Goal: Task Accomplishment & Management: Complete application form

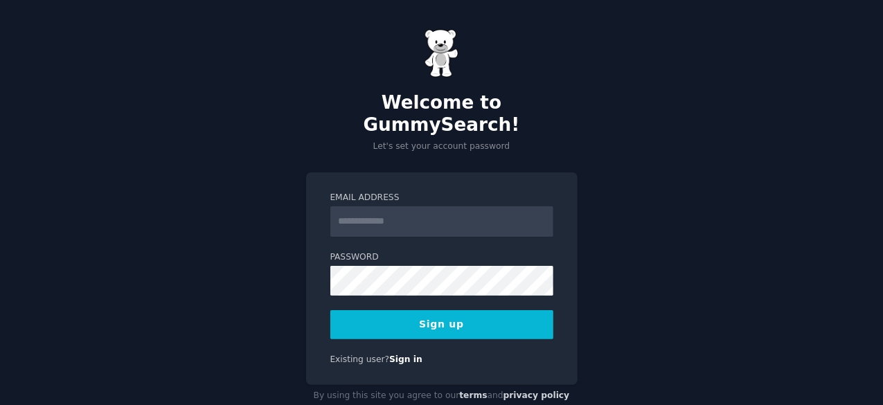
click at [380, 206] on input "Email Address" at bounding box center [441, 221] width 223 height 30
type input "**********"
click at [672, 154] on div "**********" at bounding box center [441, 218] width 883 height 436
click at [465, 206] on input "Email Address" at bounding box center [441, 221] width 223 height 30
type input "**********"
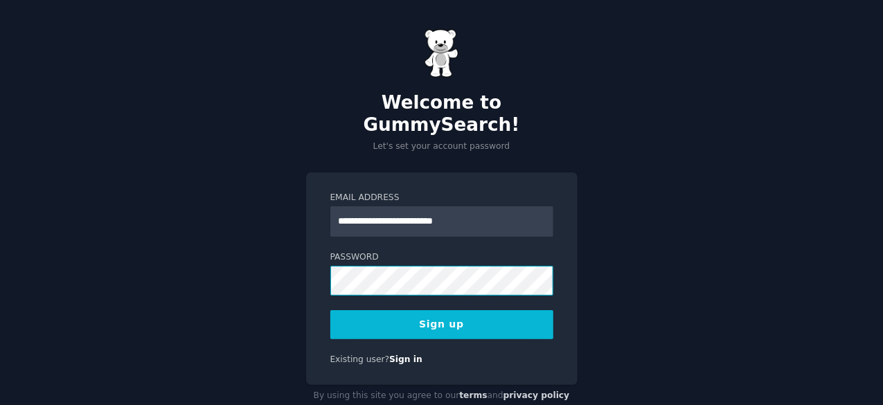
click at [256, 245] on div "**********" at bounding box center [441, 218] width 883 height 436
click at [490, 310] on button "Sign up" at bounding box center [441, 324] width 223 height 29
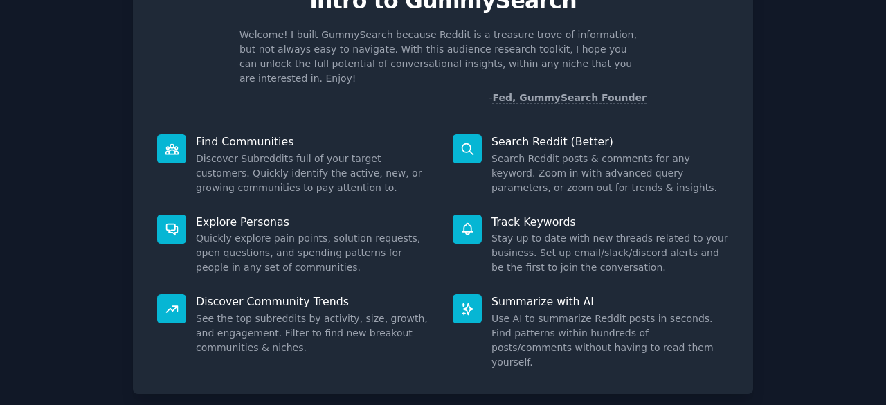
scroll to position [136, 0]
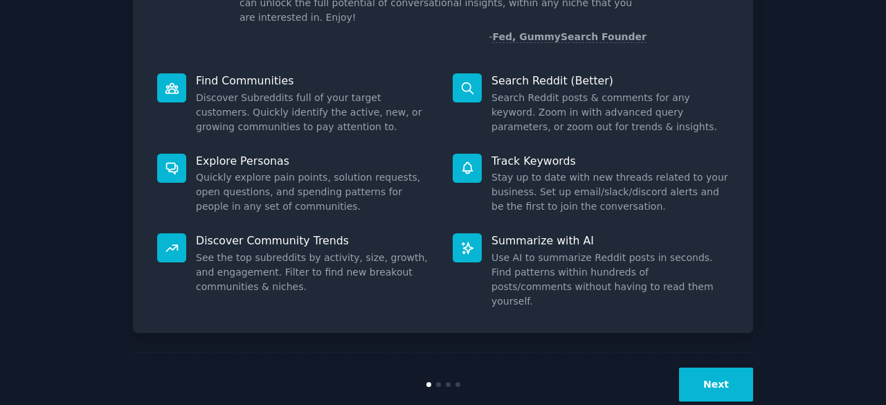
click at [711, 368] on button "Next" at bounding box center [716, 385] width 74 height 34
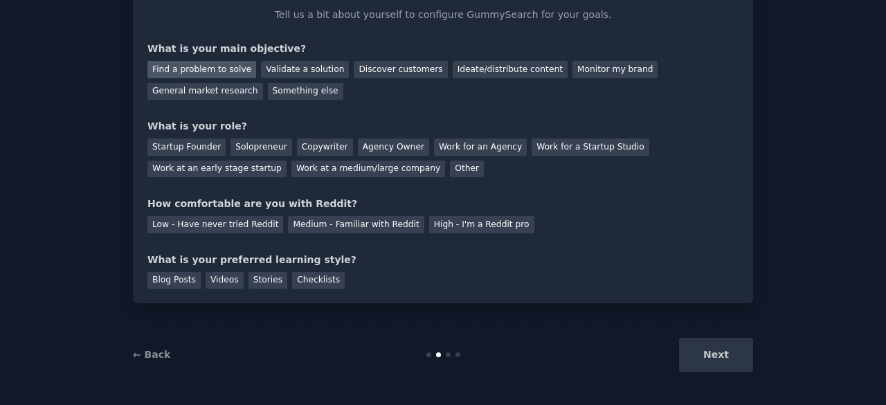
click at [214, 68] on div "Find a problem to solve" at bounding box center [202, 69] width 109 height 17
click at [308, 67] on div "Validate a solution" at bounding box center [305, 69] width 88 height 17
click at [235, 69] on div "Find a problem to solve" at bounding box center [202, 69] width 109 height 17
click at [247, 148] on div "Solopreneur" at bounding box center [261, 147] width 61 height 17
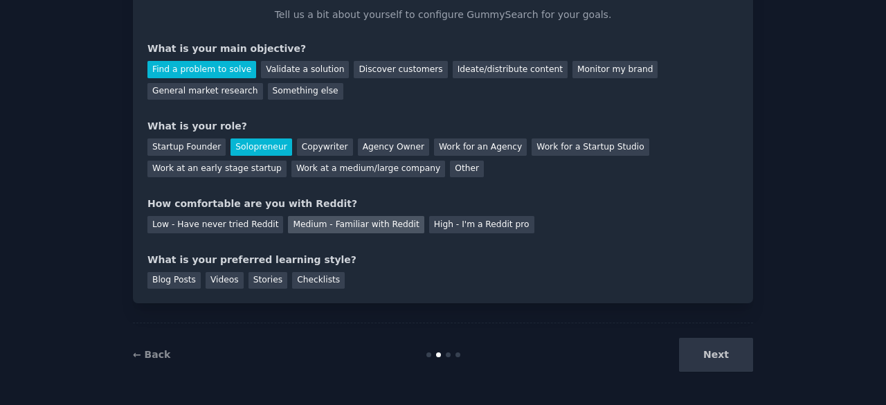
click at [304, 220] on div "Medium - Familiar with Reddit" at bounding box center [356, 224] width 136 height 17
click at [260, 281] on div "Stories" at bounding box center [268, 280] width 39 height 17
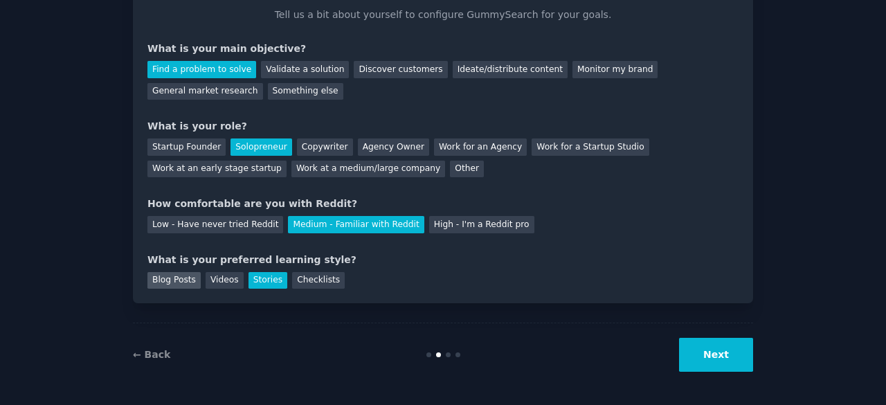
click at [174, 277] on div "Blog Posts" at bounding box center [174, 280] width 53 height 17
click at [731, 355] on button "Next" at bounding box center [716, 355] width 74 height 34
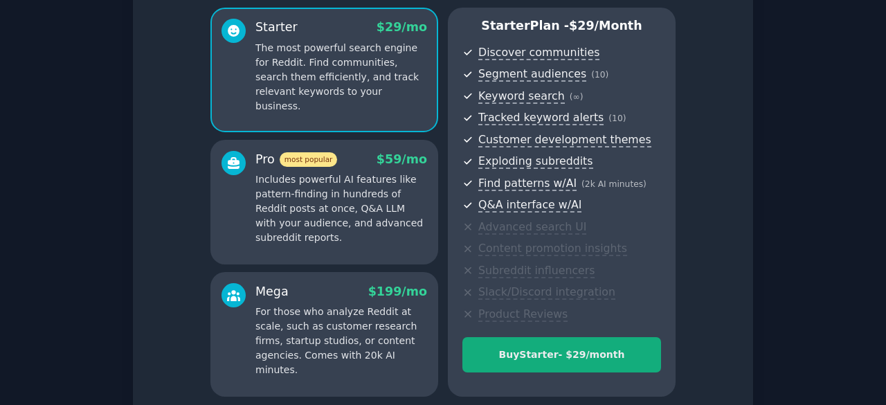
scroll to position [30, 0]
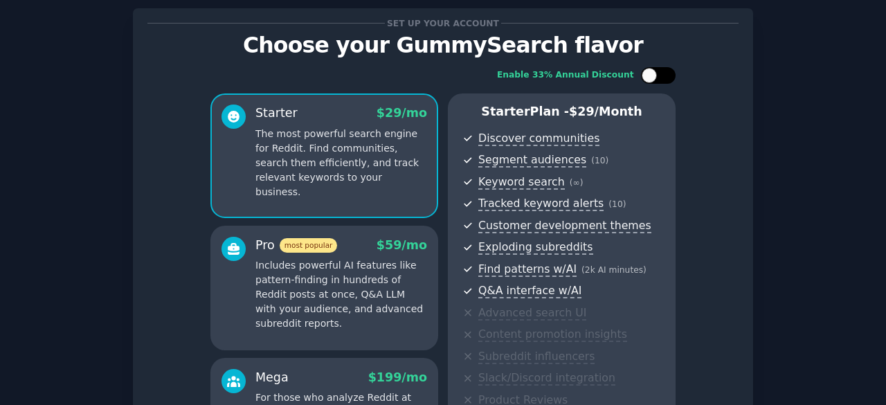
click at [645, 73] on div at bounding box center [649, 75] width 15 height 15
click at [663, 70] on div at bounding box center [667, 75] width 15 height 15
checkbox input "false"
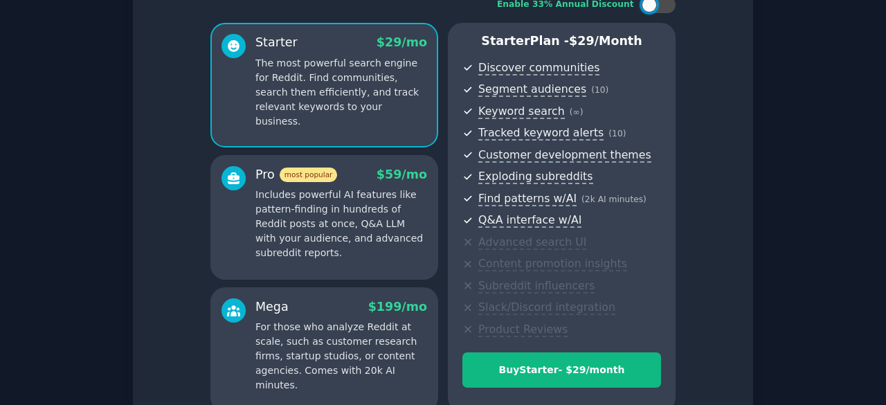
scroll to position [238, 0]
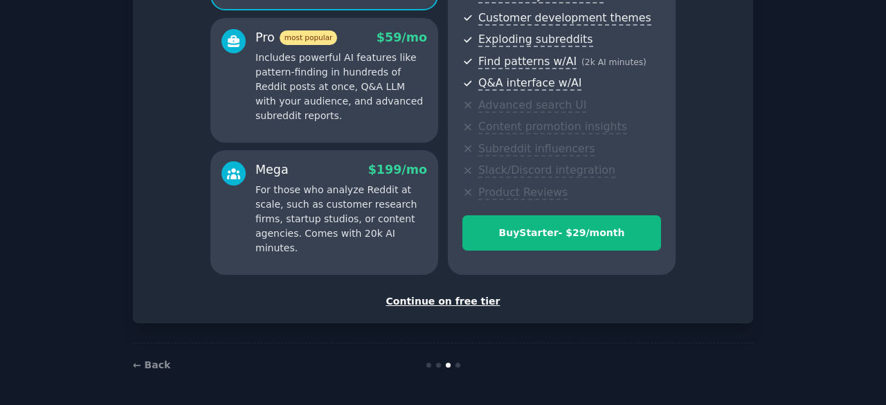
click at [445, 307] on div "Continue on free tier" at bounding box center [443, 301] width 591 height 15
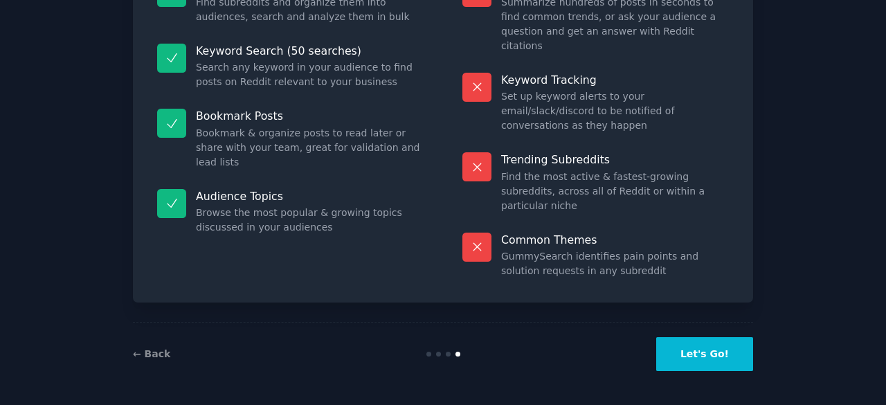
scroll to position [134, 0]
